Goal: Information Seeking & Learning: Learn about a topic

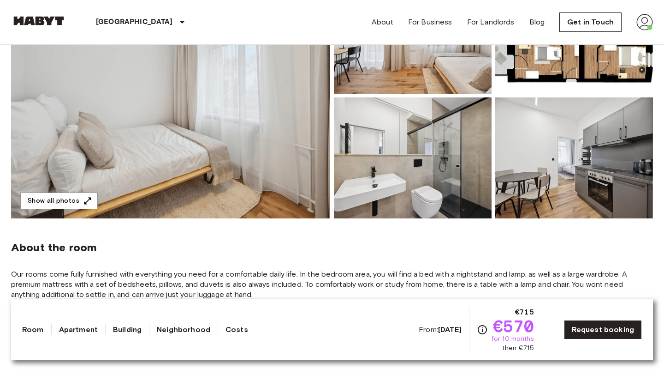
scroll to position [161, 0]
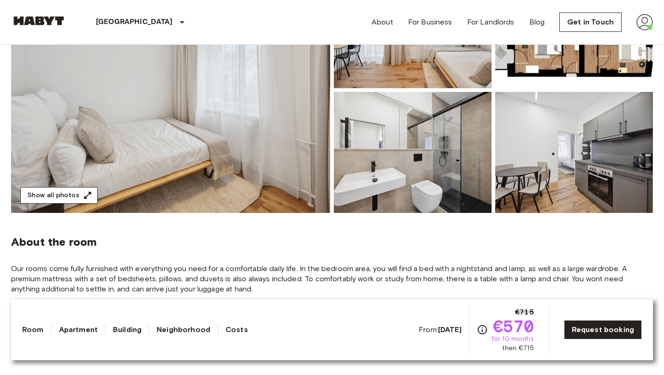
click at [80, 189] on button "Show all photos" at bounding box center [58, 195] width 77 height 17
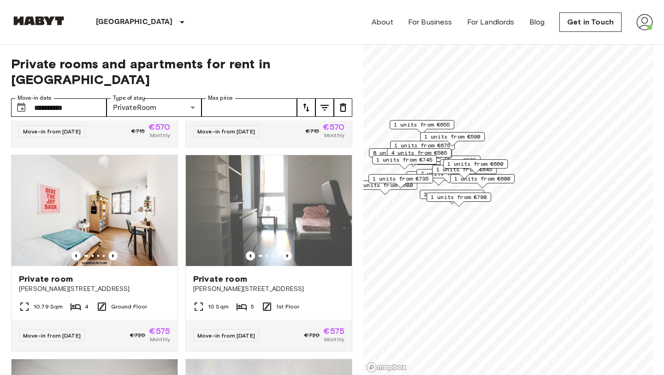
scroll to position [844, 0]
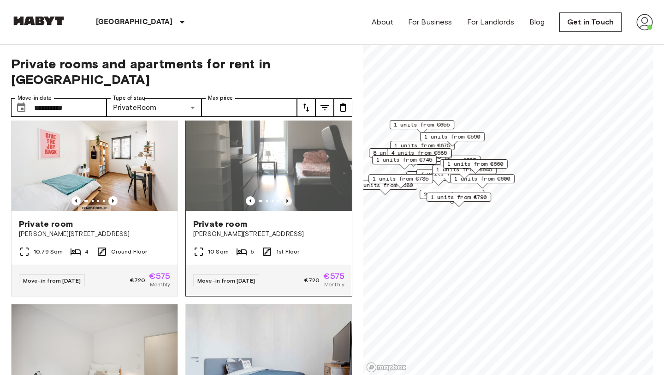
click at [289, 196] on icon "Previous image" at bounding box center [287, 200] width 9 height 9
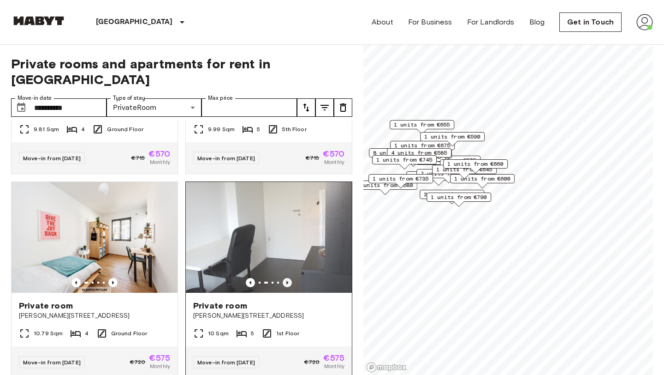
scroll to position [772, 0]
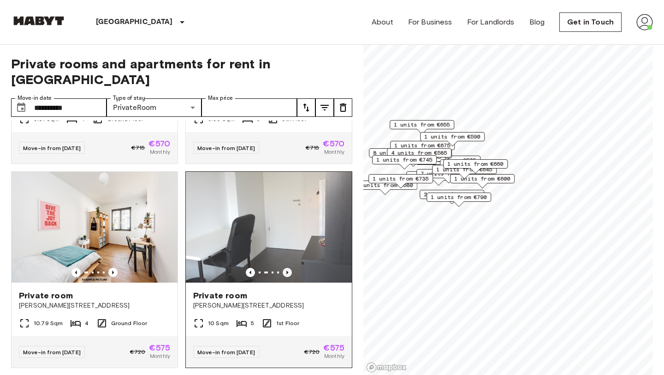
click at [289, 268] on icon "Previous image" at bounding box center [287, 272] width 9 height 9
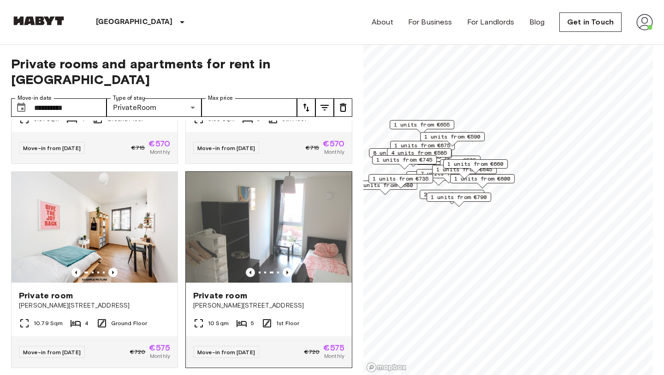
click at [250, 270] on icon "Previous image" at bounding box center [251, 272] width 2 height 4
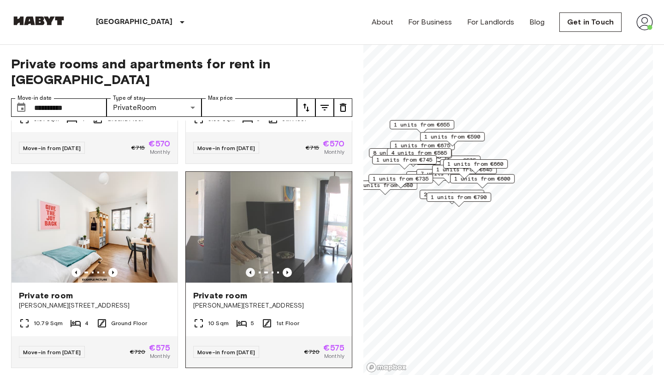
click at [250, 270] on icon "Previous image" at bounding box center [251, 272] width 2 height 4
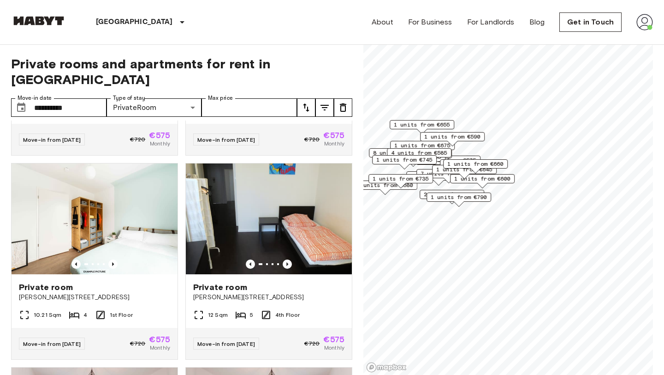
scroll to position [1393, 0]
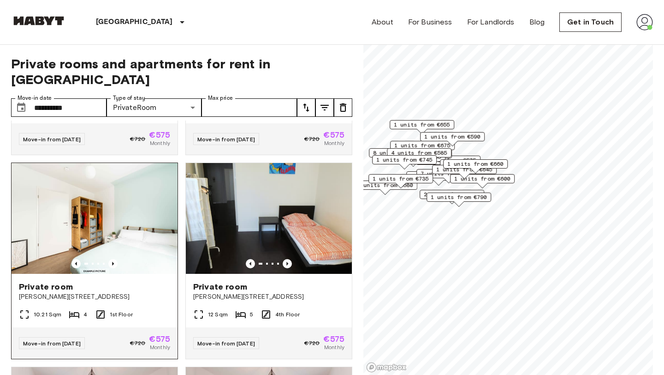
click at [147, 309] on div "10.21 Sqm 4 1st Floor" at bounding box center [95, 318] width 166 height 18
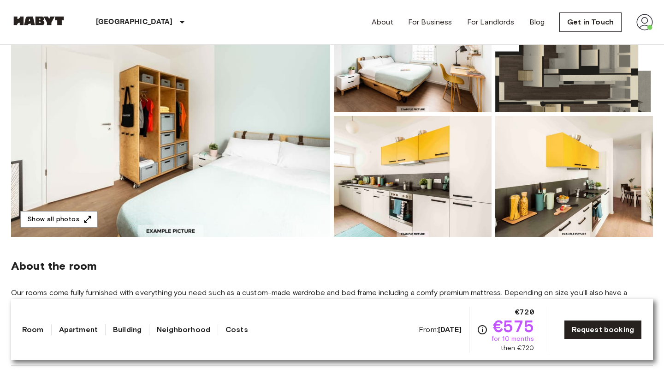
scroll to position [140, 0]
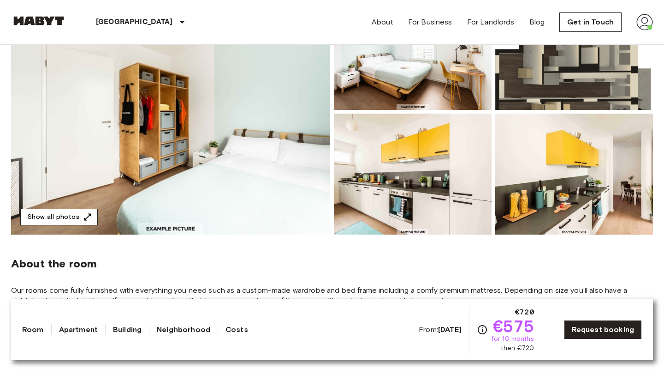
click at [87, 214] on icon "button" at bounding box center [87, 216] width 7 height 7
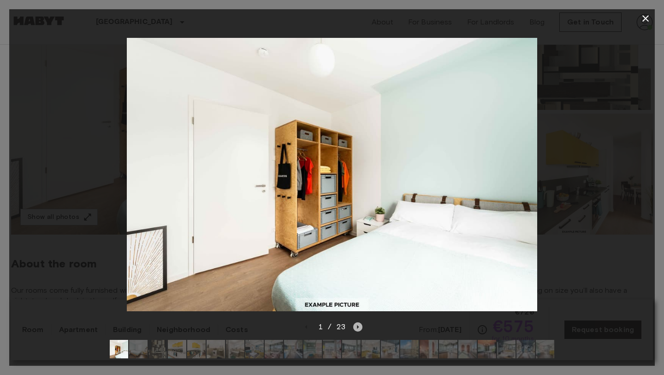
click at [359, 324] on icon "Next image" at bounding box center [357, 326] width 9 height 9
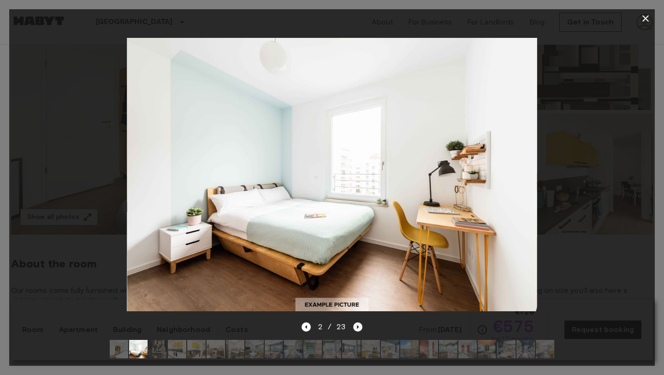
click at [359, 324] on icon "Next image" at bounding box center [357, 326] width 9 height 9
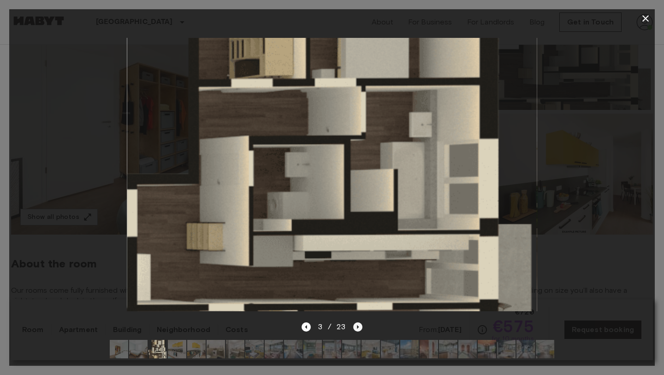
click at [359, 324] on icon "Next image" at bounding box center [357, 326] width 9 height 9
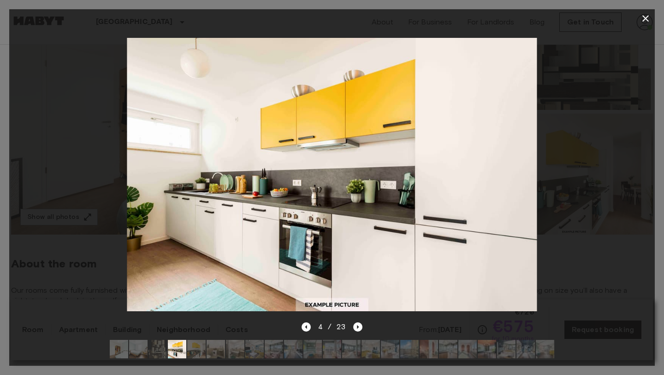
click at [646, 21] on icon "button" at bounding box center [645, 18] width 11 height 11
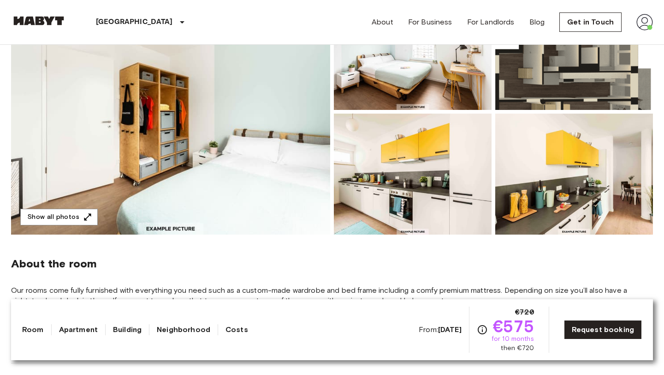
scroll to position [0, 0]
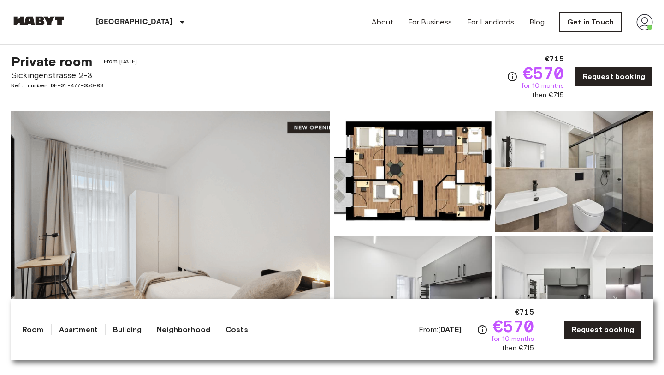
scroll to position [19, 0]
